Goal: Task Accomplishment & Management: Manage account settings

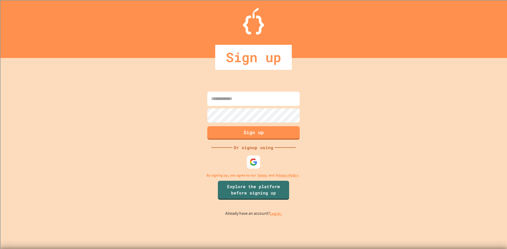
click at [233, 98] on input at bounding box center [253, 99] width 92 height 14
click at [252, 162] on img at bounding box center [253, 162] width 9 height 9
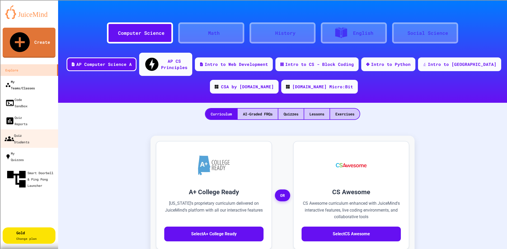
click at [33, 79] on div "My Teams/Classes" at bounding box center [20, 85] width 30 height 13
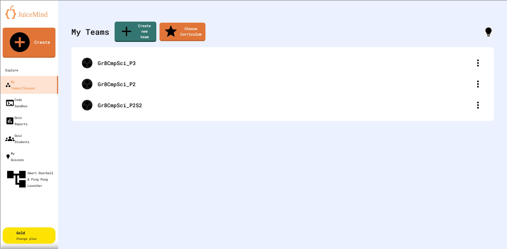
click at [142, 24] on link "Create new team" at bounding box center [135, 32] width 42 height 20
type input "*"
type input "**********"
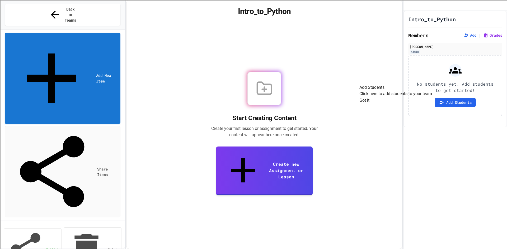
click at [370, 104] on button "Got it!" at bounding box center [364, 100] width 11 height 6
click at [70, 7] on span "Back to Teams" at bounding box center [70, 15] width 12 height 17
